Goal: Check status: Check status

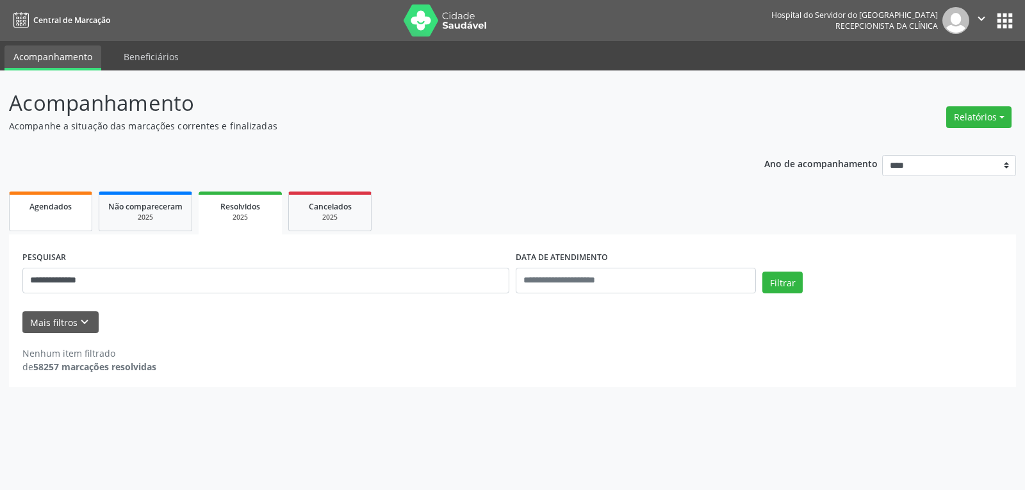
click at [63, 213] on link "Agendados" at bounding box center [50, 212] width 83 height 40
click at [224, 193] on link "Resolvidos 2025" at bounding box center [240, 212] width 83 height 40
click at [67, 209] on span "Agendados" at bounding box center [50, 206] width 42 height 11
click at [185, 226] on link "Não compareceram 2025" at bounding box center [146, 212] width 94 height 40
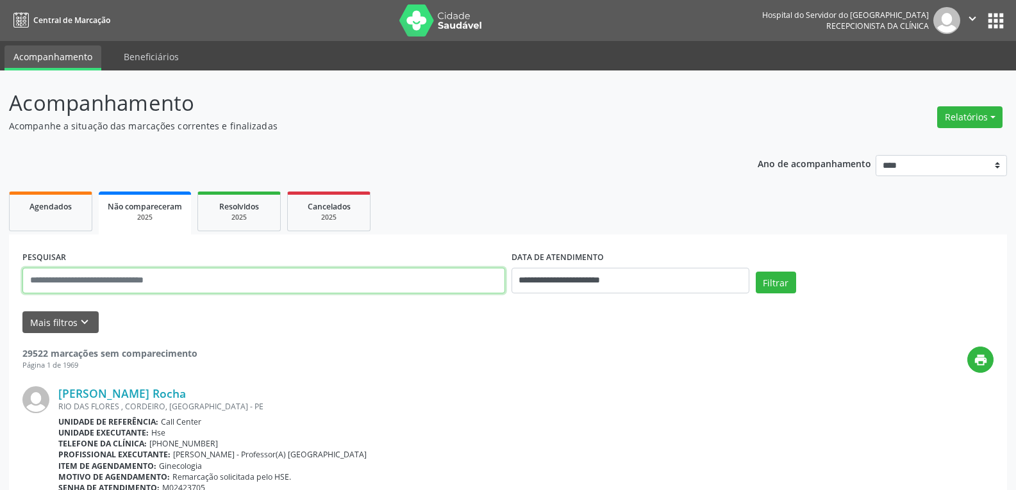
click at [202, 283] on input "text" at bounding box center [263, 281] width 483 height 26
paste input "**********"
type input "**********"
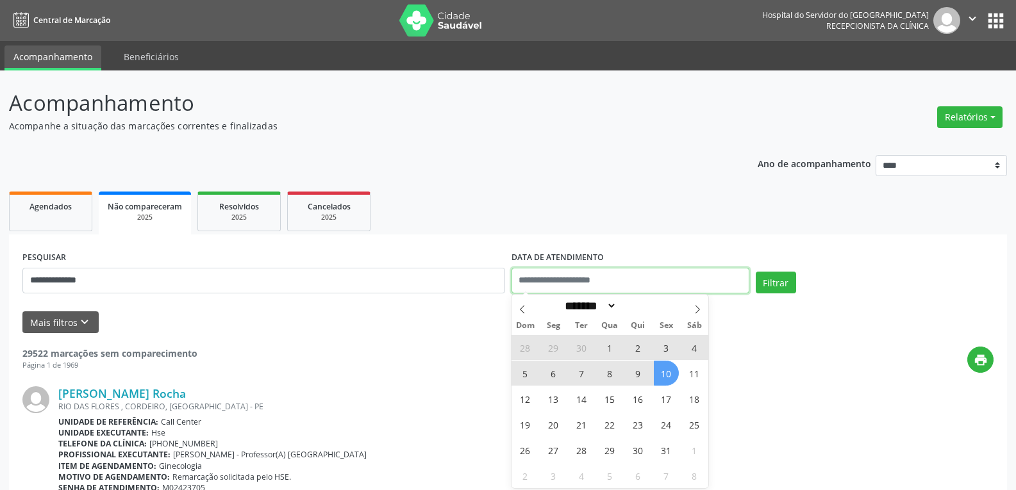
select select "*"
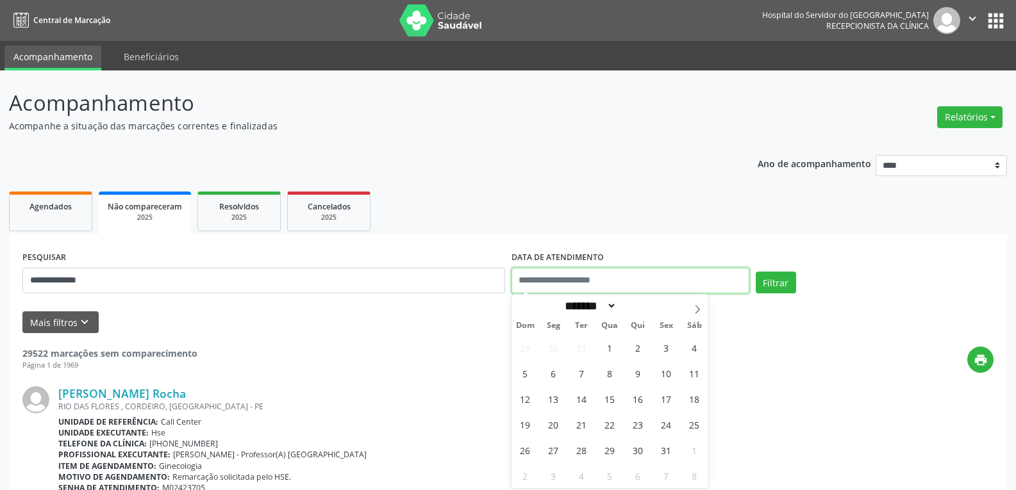
click at [755, 272] on button "Filtrar" at bounding box center [775, 283] width 40 height 22
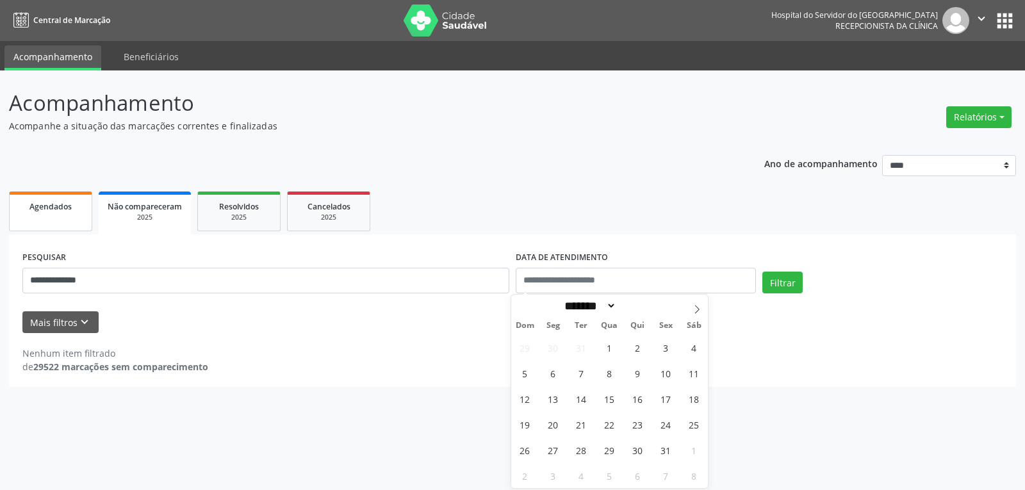
click at [56, 208] on span "Agendados" at bounding box center [50, 206] width 42 height 11
click at [234, 210] on span "Resolvidos" at bounding box center [240, 206] width 40 height 11
